Goal: Task Accomplishment & Management: Manage account settings

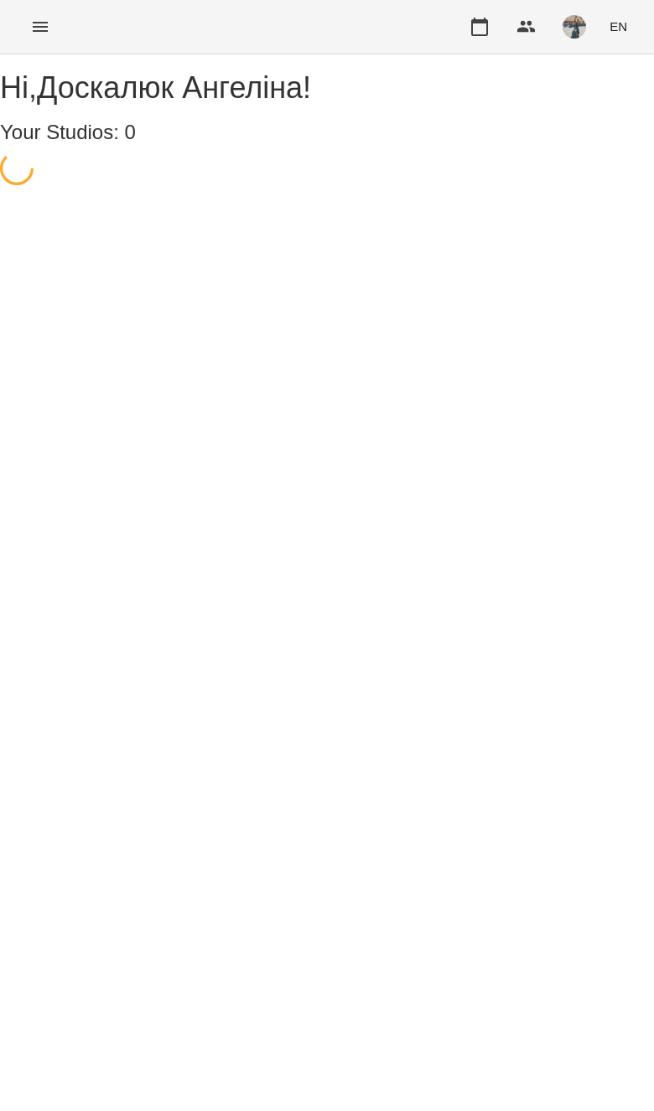
click at [49, 41] on button "Menu" at bounding box center [40, 27] width 40 height 40
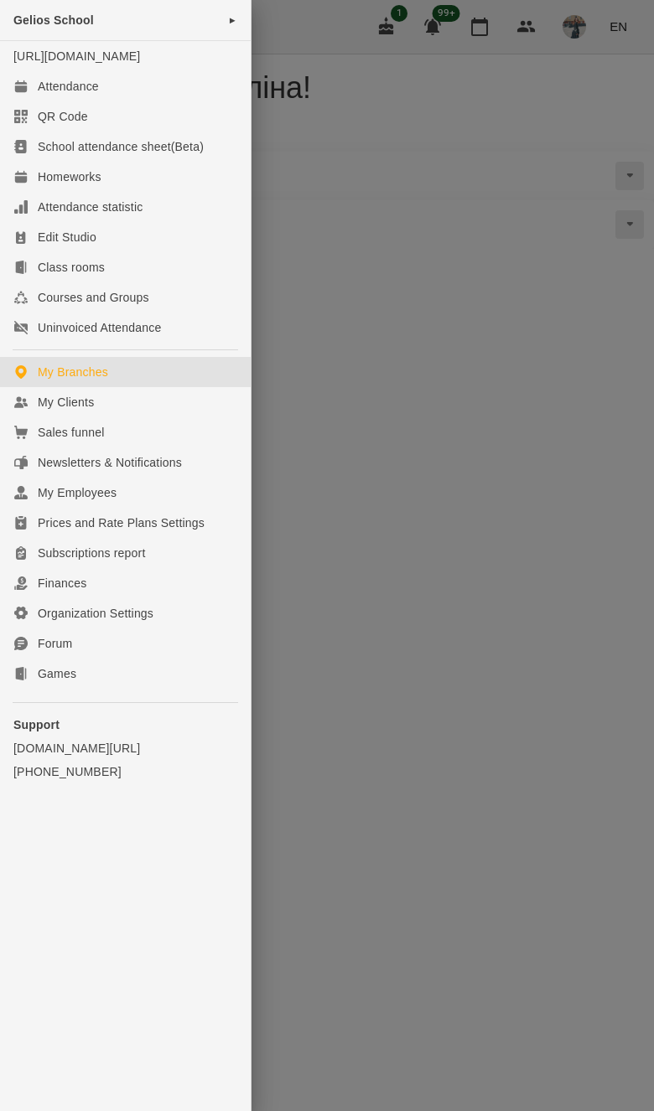
click at [190, 412] on link "My Clients" at bounding box center [125, 402] width 251 height 30
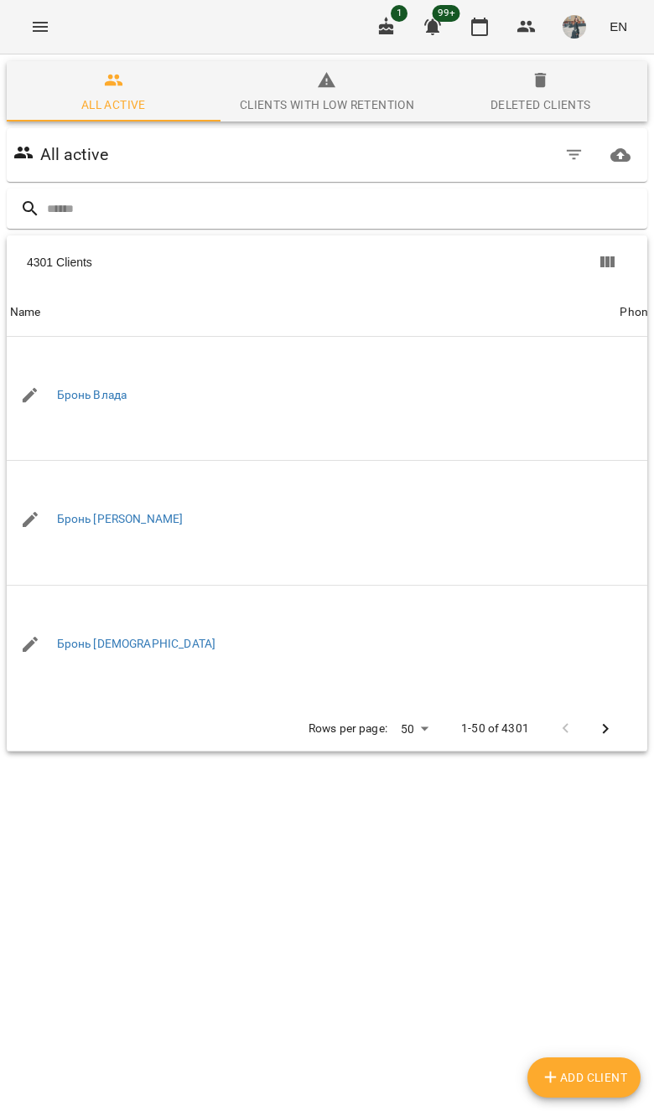
click at [532, 197] on input "text" at bounding box center [343, 209] width 593 height 28
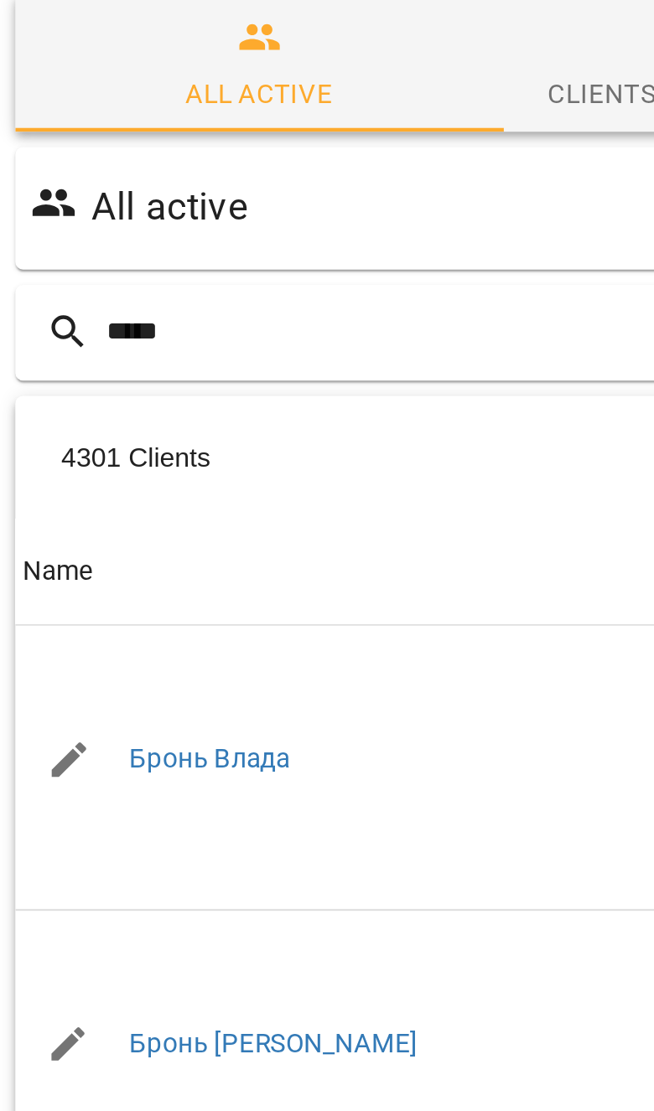
type input "*****"
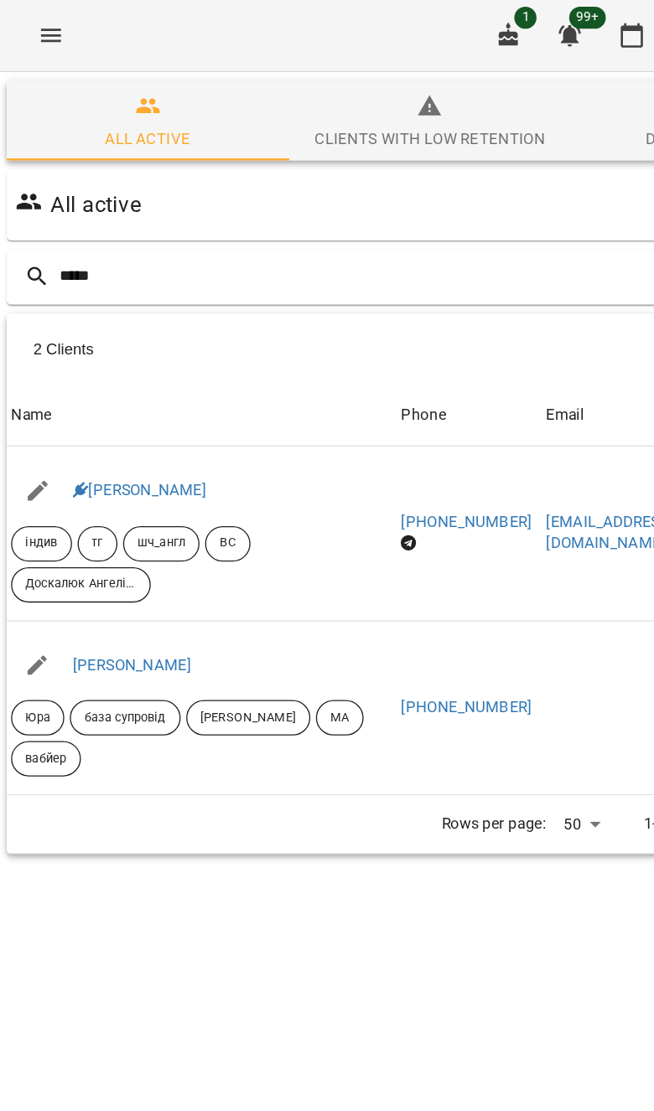
click at [126, 377] on link "[PERSON_NAME]" at bounding box center [107, 370] width 101 height 13
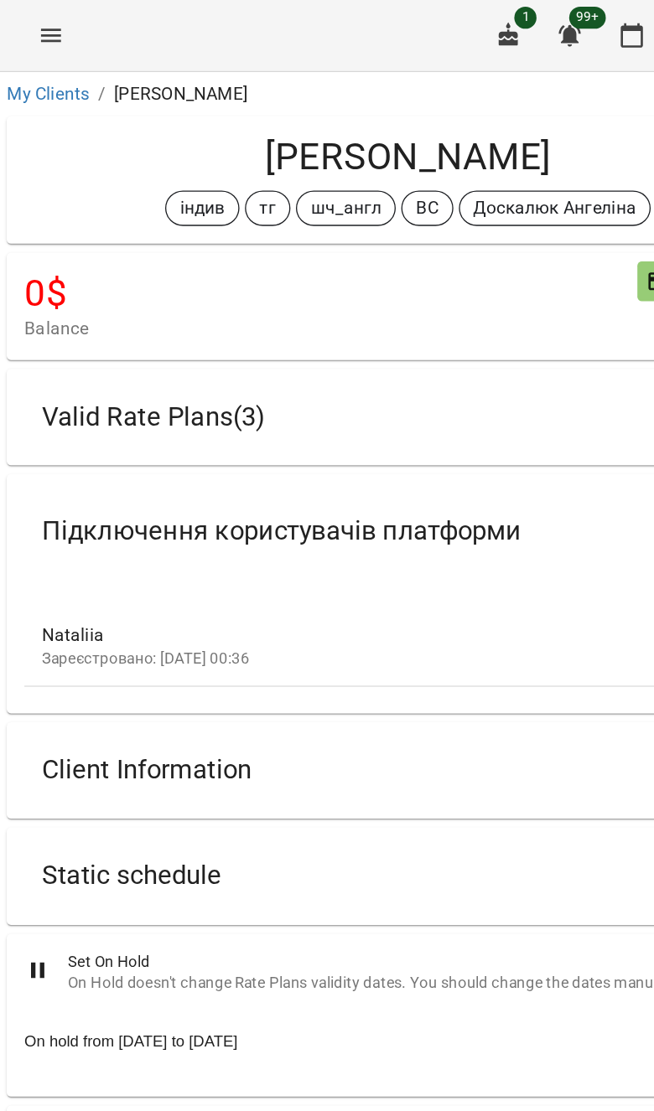
click at [453, 318] on div "Valid Rate Plans ( 3 )" at bounding box center [311, 315] width 583 height 53
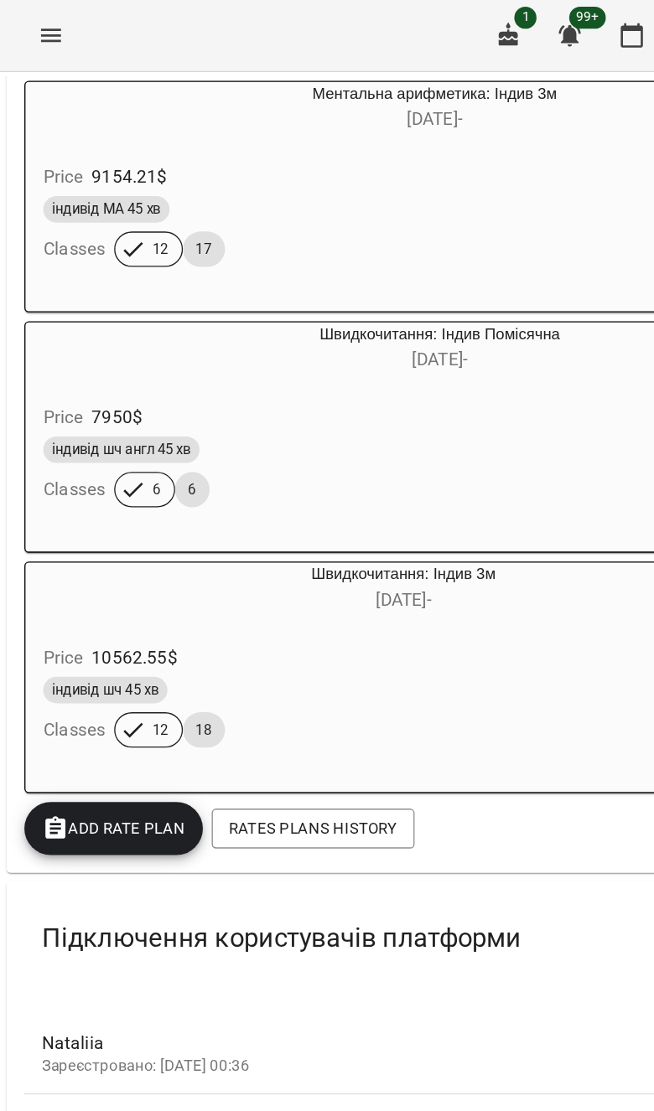
scroll to position [322, 0]
